Goal: Task Accomplishment & Management: Manage account settings

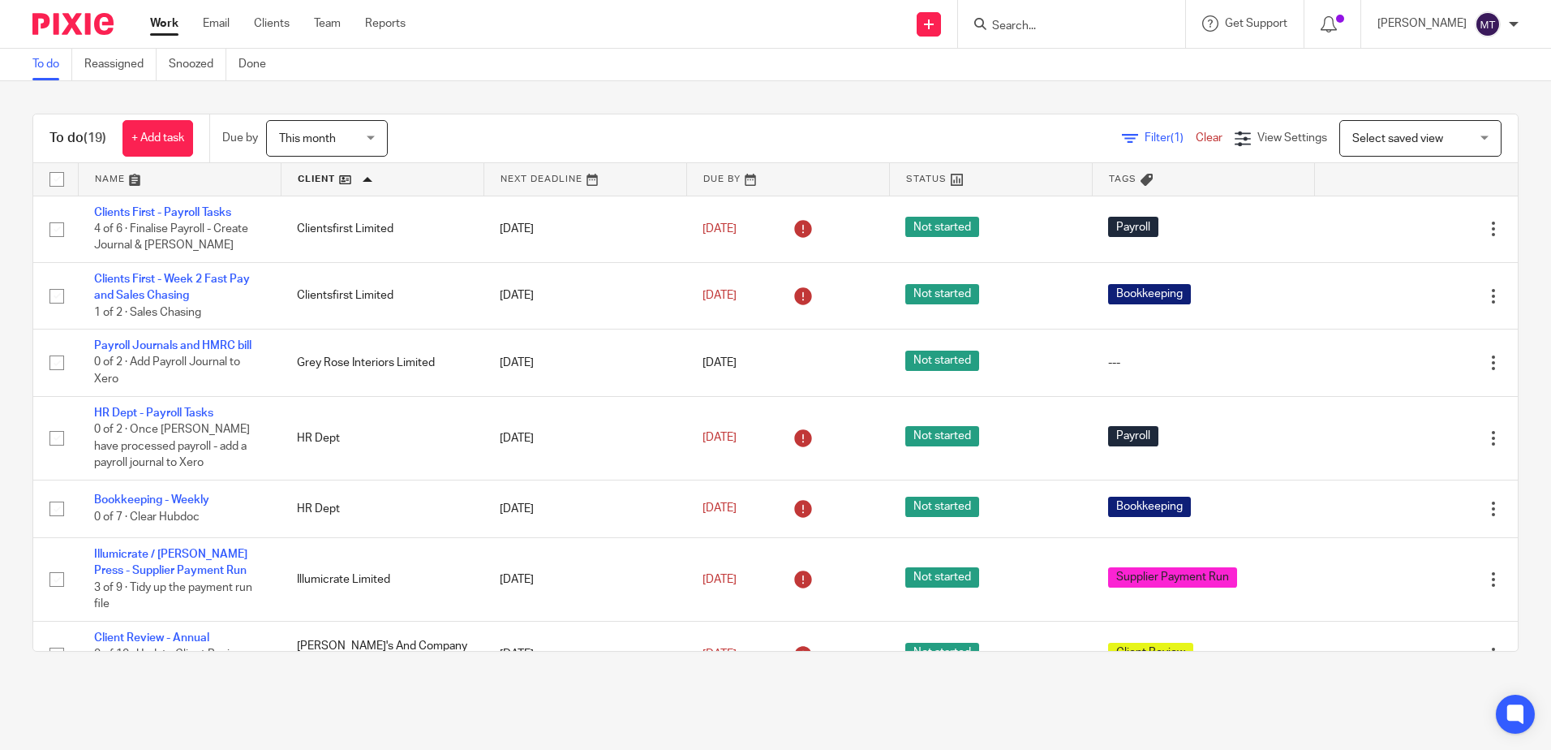
click at [1042, 24] on input "Search" at bounding box center [1063, 26] width 146 height 15
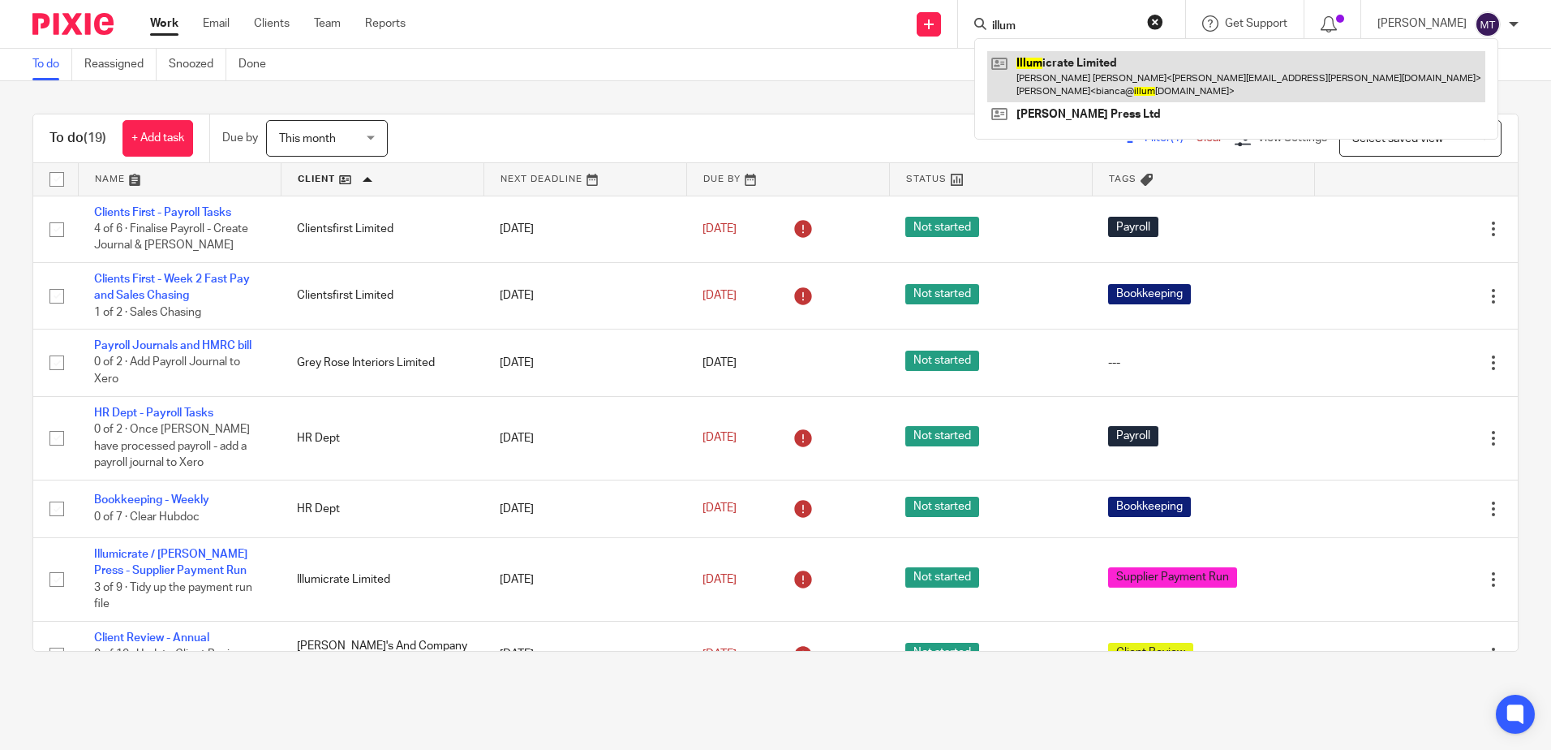
type input "illum"
click at [1066, 81] on link at bounding box center [1236, 76] width 498 height 50
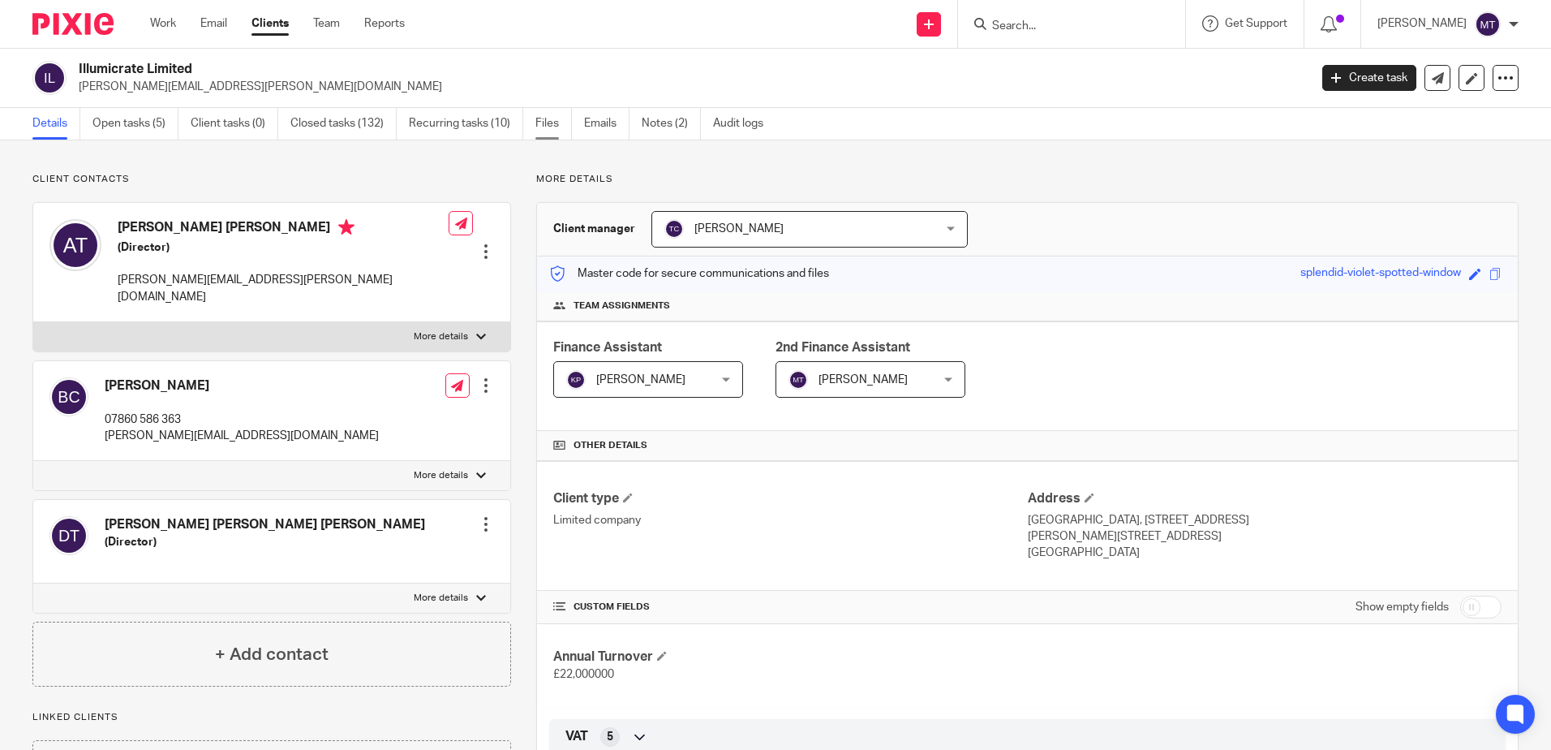
click at [551, 121] on link "Files" at bounding box center [553, 124] width 37 height 32
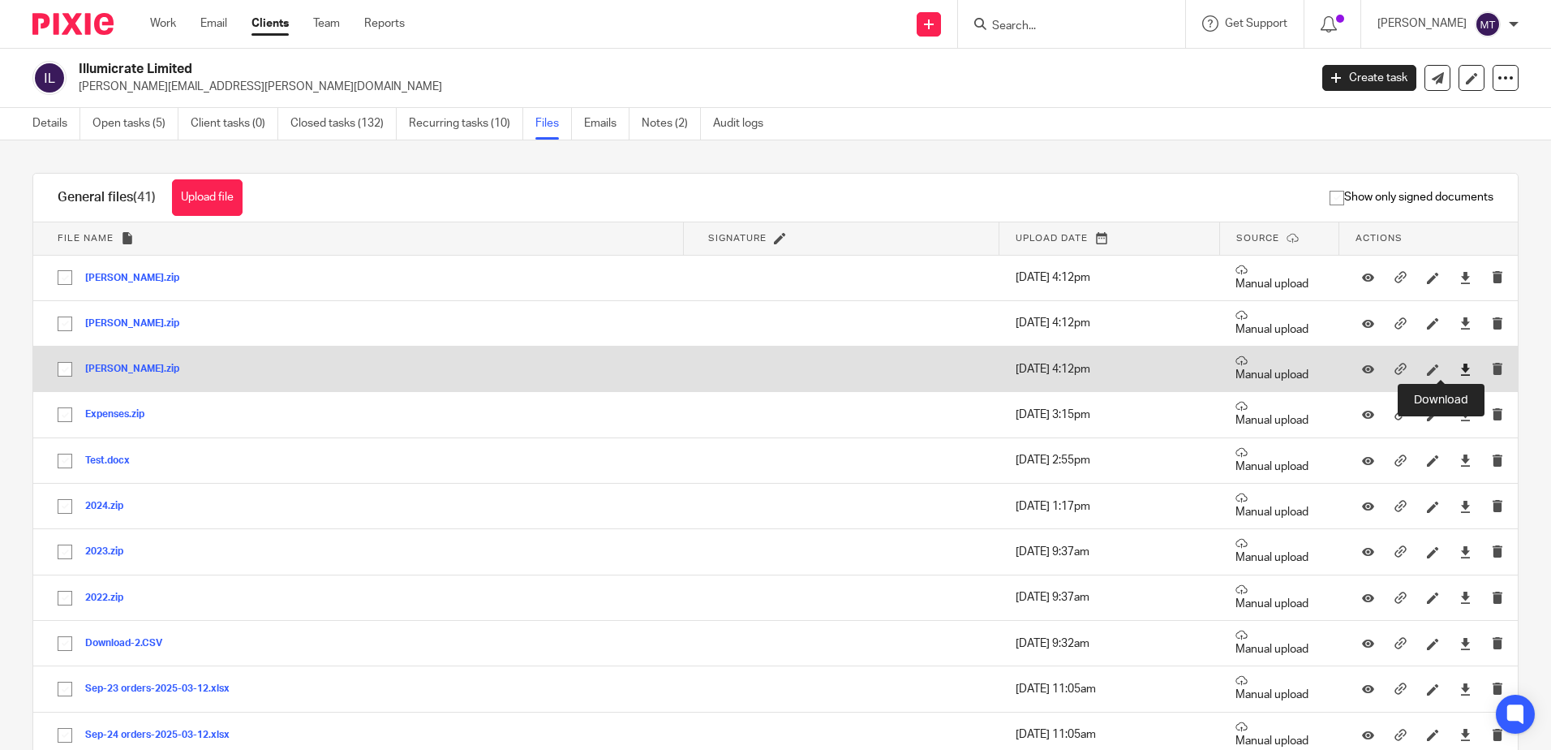
click at [1459, 369] on icon at bounding box center [1465, 369] width 12 height 12
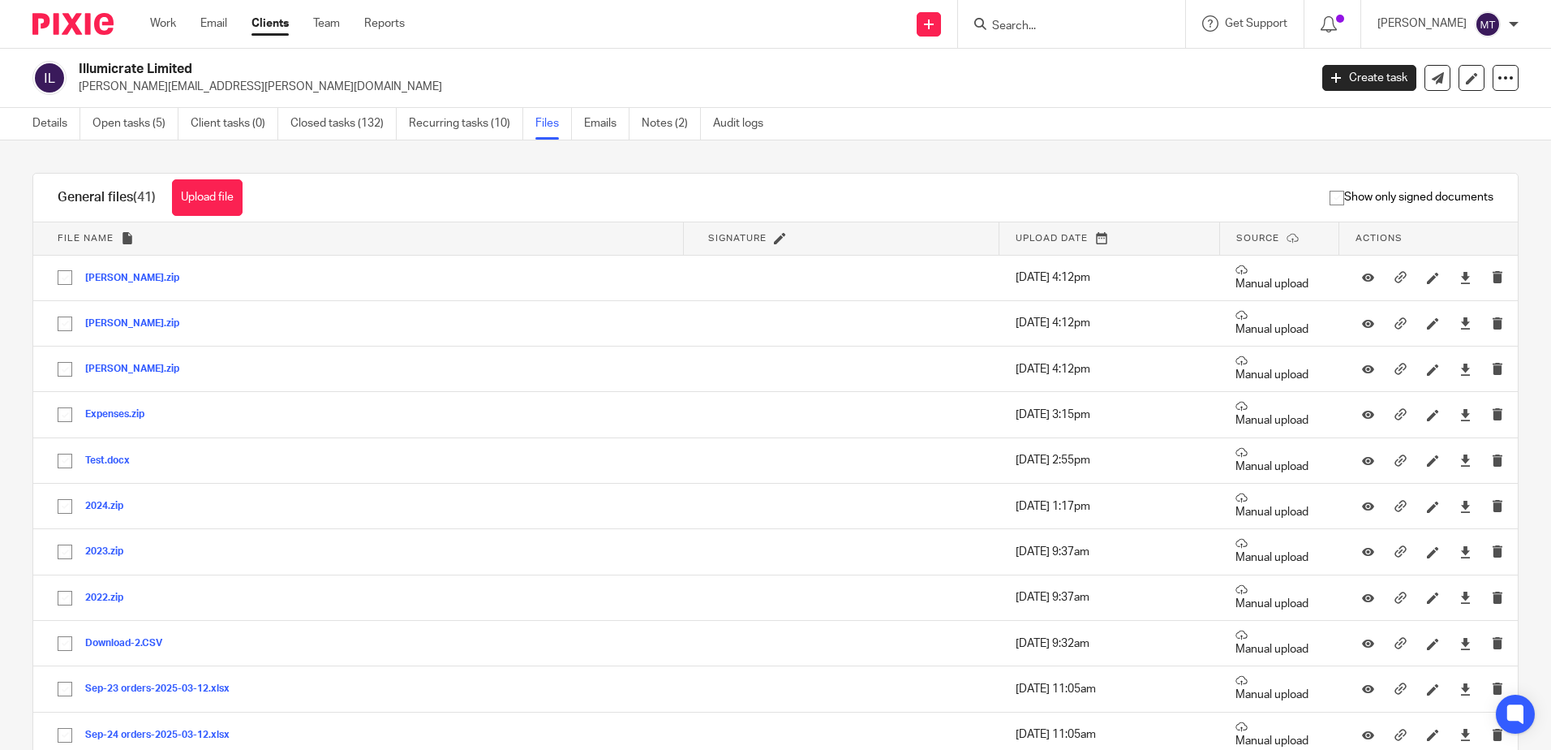
click at [814, 79] on p "[PERSON_NAME][EMAIL_ADDRESS][PERSON_NAME][DOMAIN_NAME]" at bounding box center [688, 87] width 1219 height 16
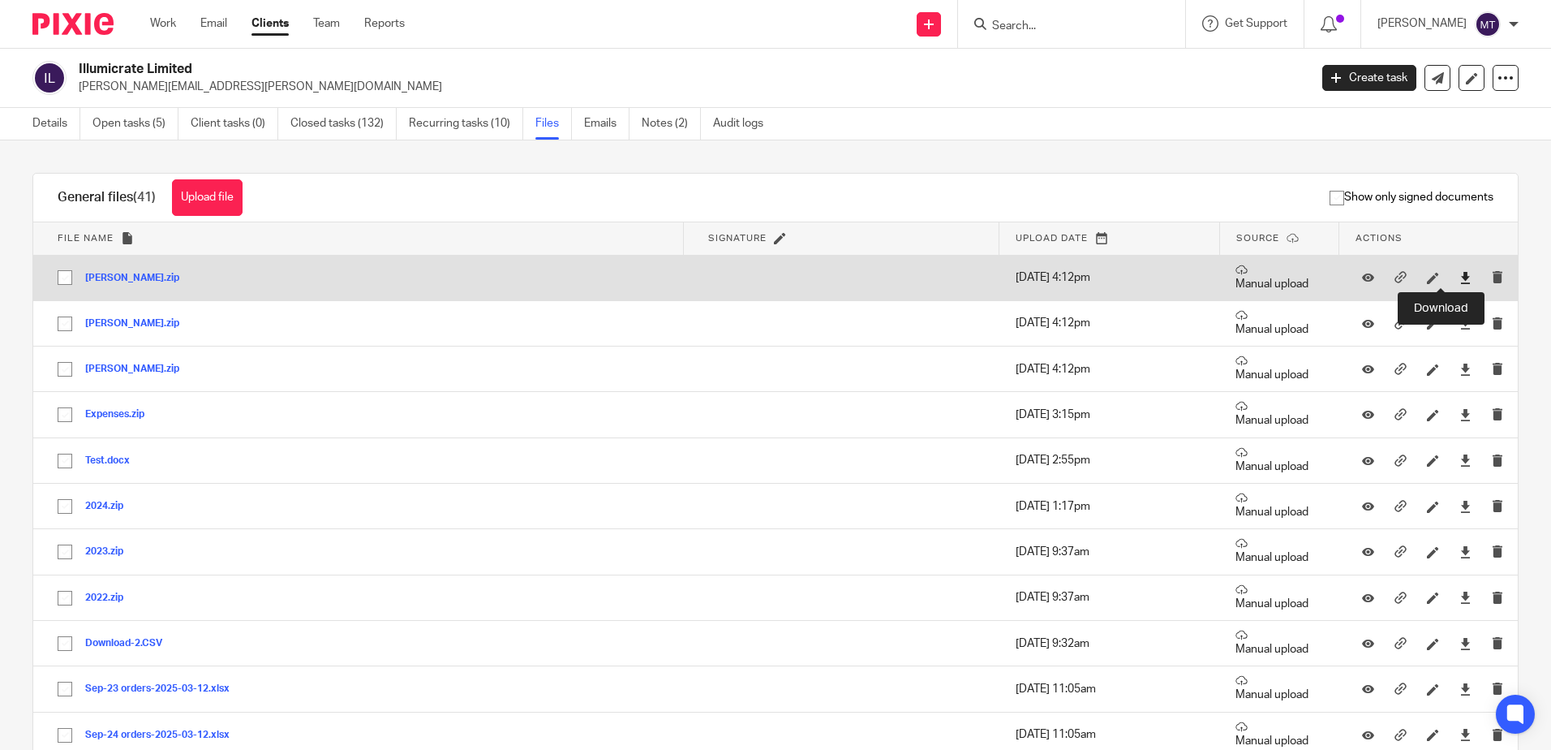
click at [1459, 274] on icon at bounding box center [1465, 278] width 12 height 12
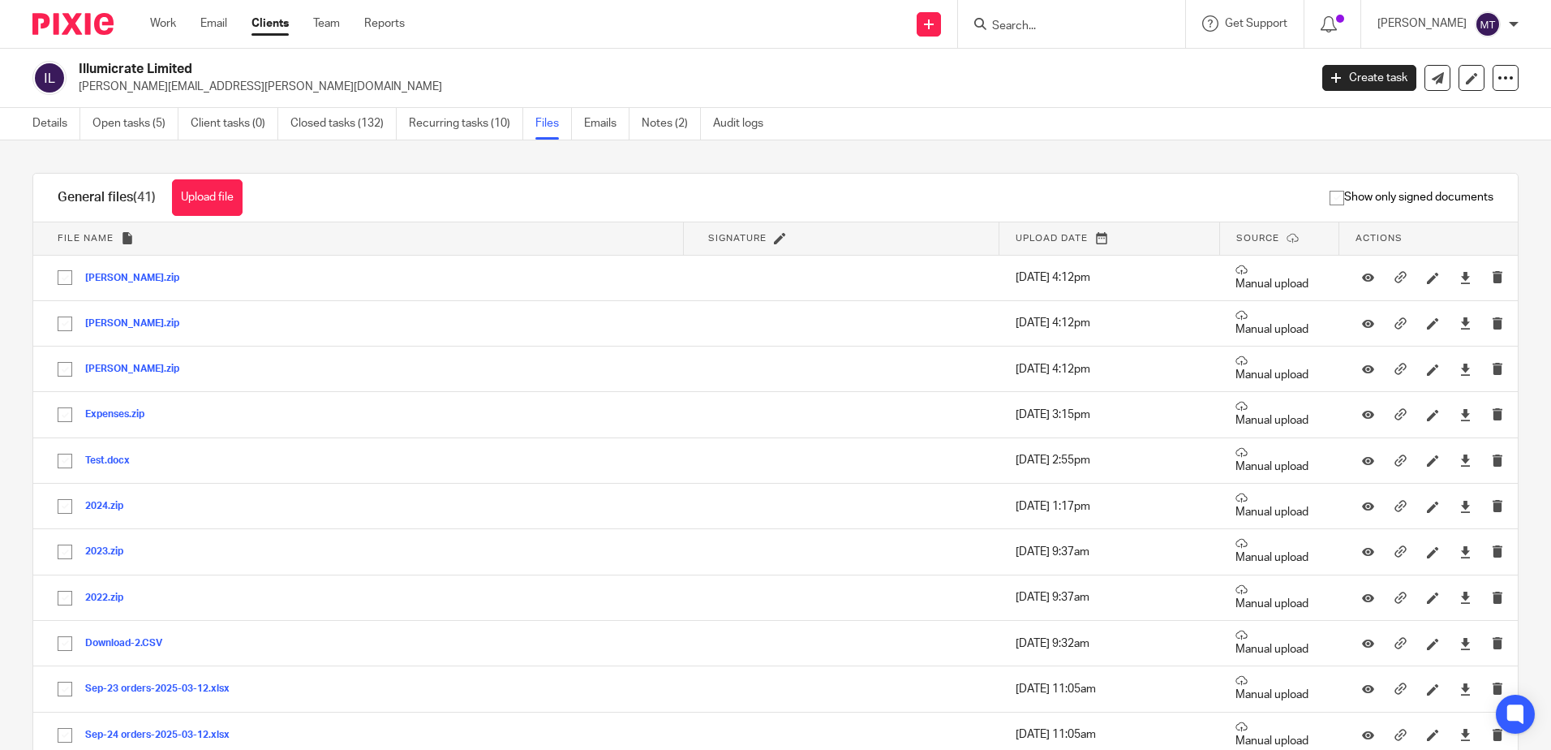
click at [888, 107] on div "Illumicrate Limited alex.tonge@gmail.com Create task Update from Companies Hous…" at bounding box center [775, 78] width 1551 height 59
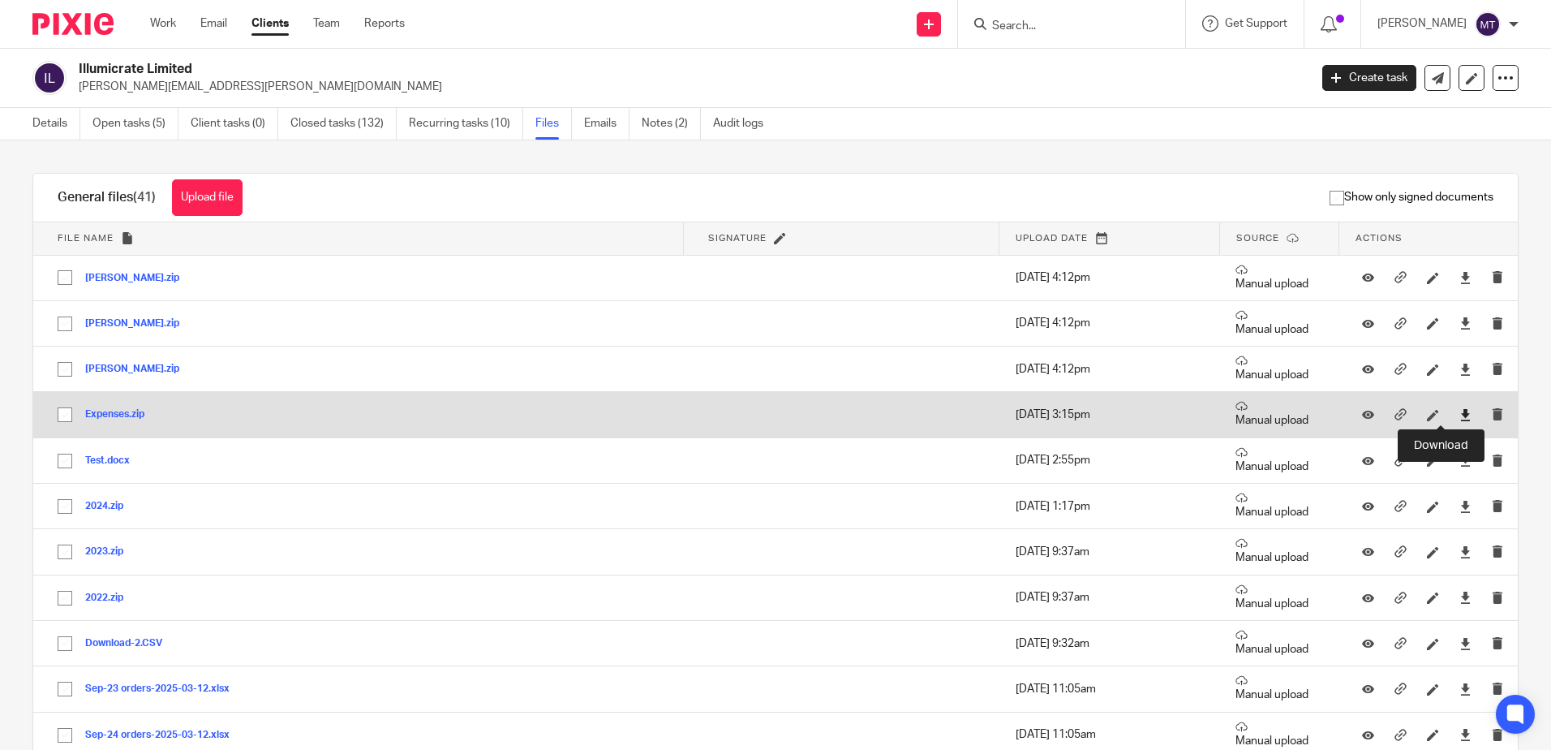
click at [1459, 412] on icon at bounding box center [1465, 415] width 12 height 12
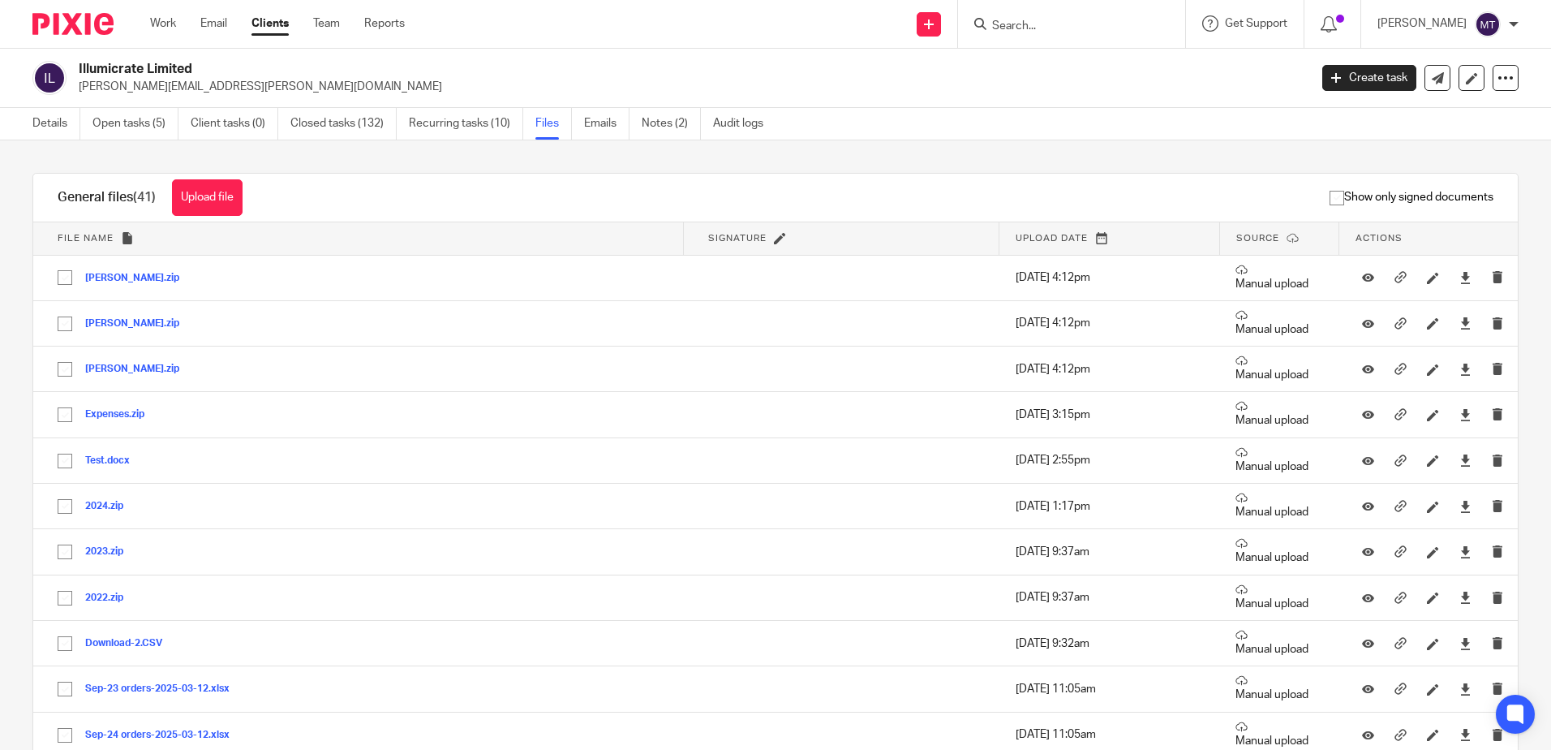
click at [1041, 84] on p "[PERSON_NAME][EMAIL_ADDRESS][PERSON_NAME][DOMAIN_NAME]" at bounding box center [688, 87] width 1219 height 16
